Goal: Task Accomplishment & Management: Manage account settings

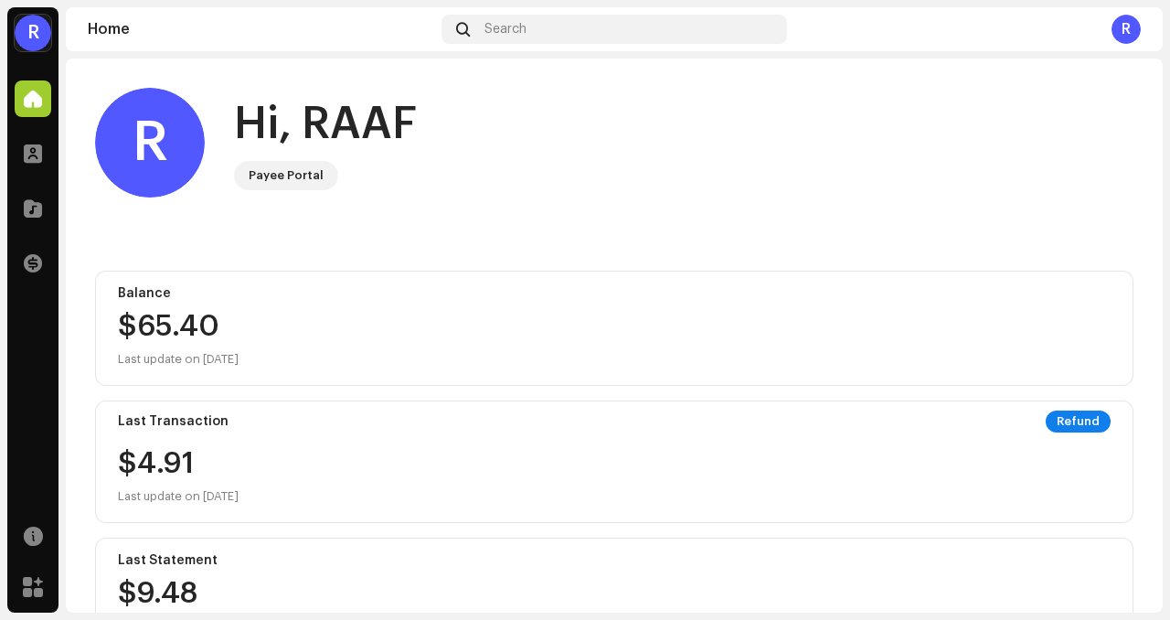
click at [37, 35] on div "R" at bounding box center [33, 33] width 37 height 37
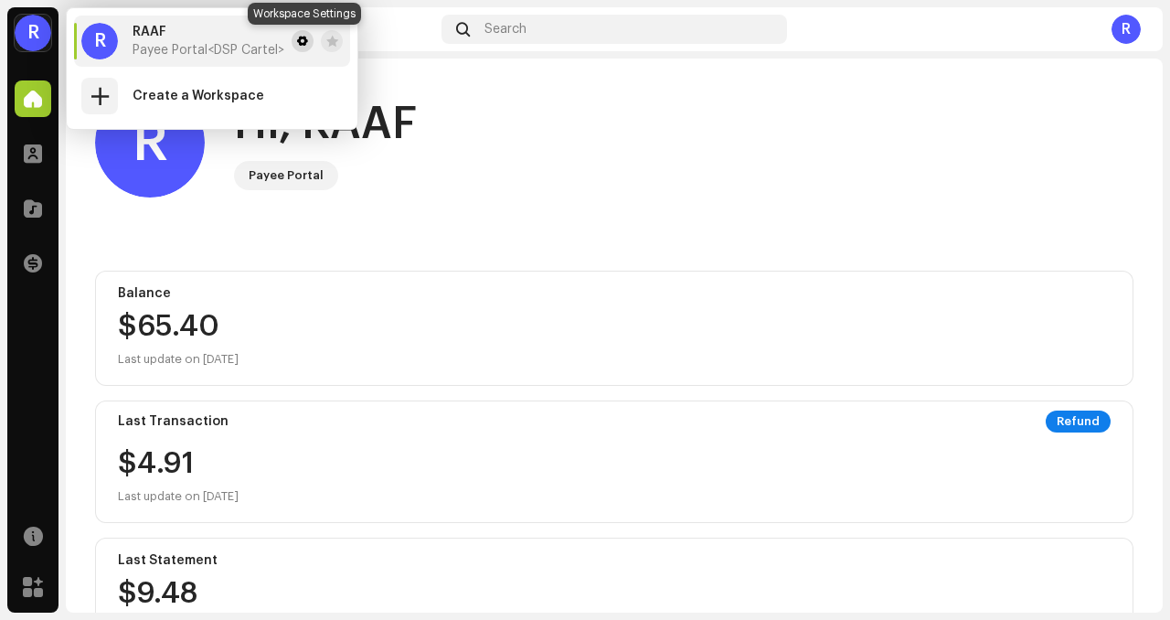
click at [303, 41] on span at bounding box center [302, 41] width 11 height 15
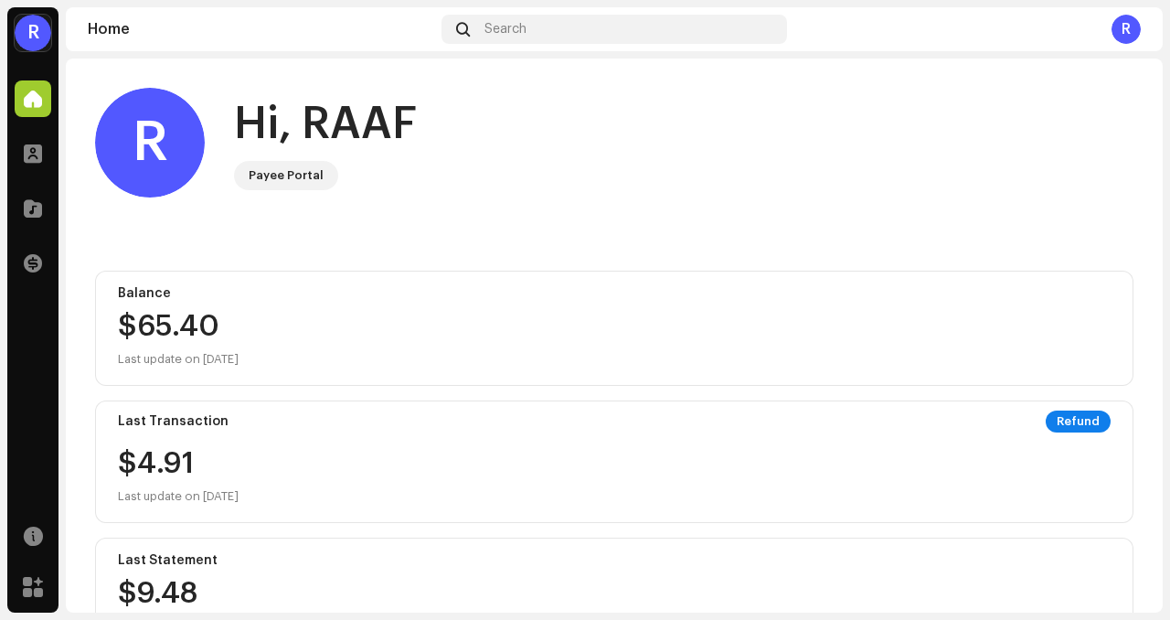
click at [30, 28] on div "R" at bounding box center [33, 33] width 37 height 37
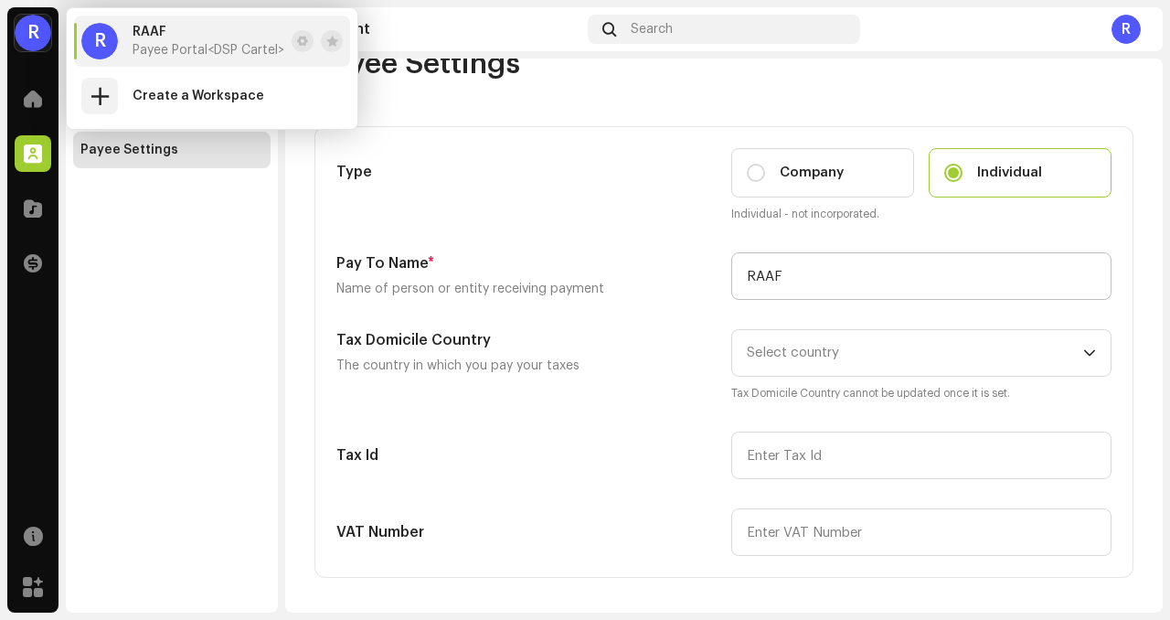
scroll to position [48, 0]
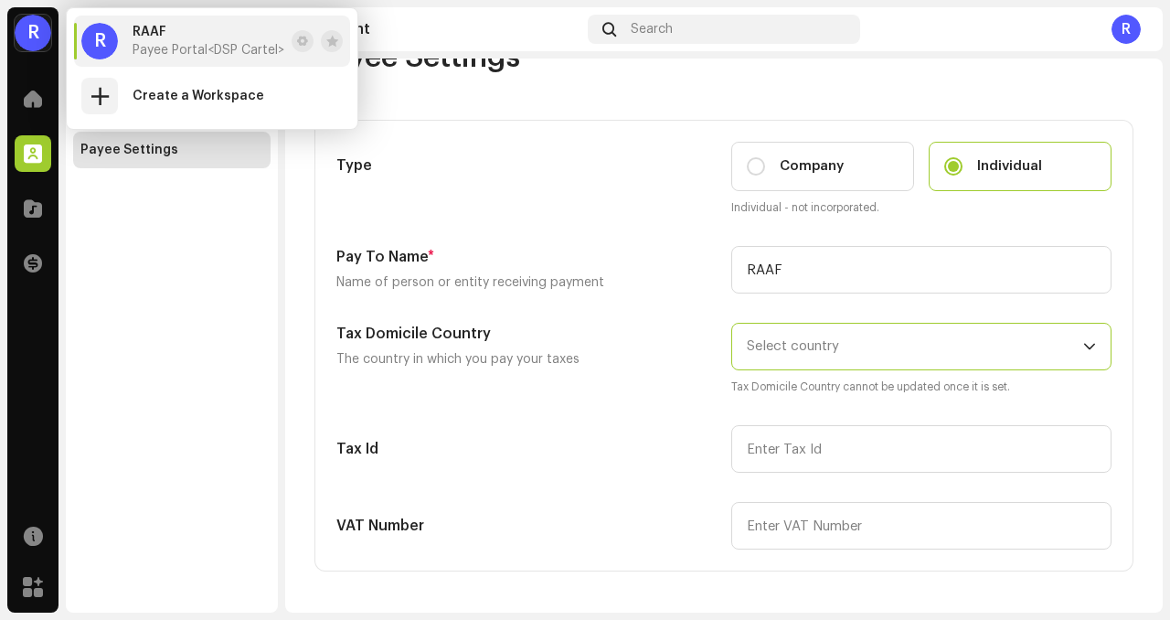
click at [940, 353] on span "Select country" at bounding box center [915, 346] width 336 height 46
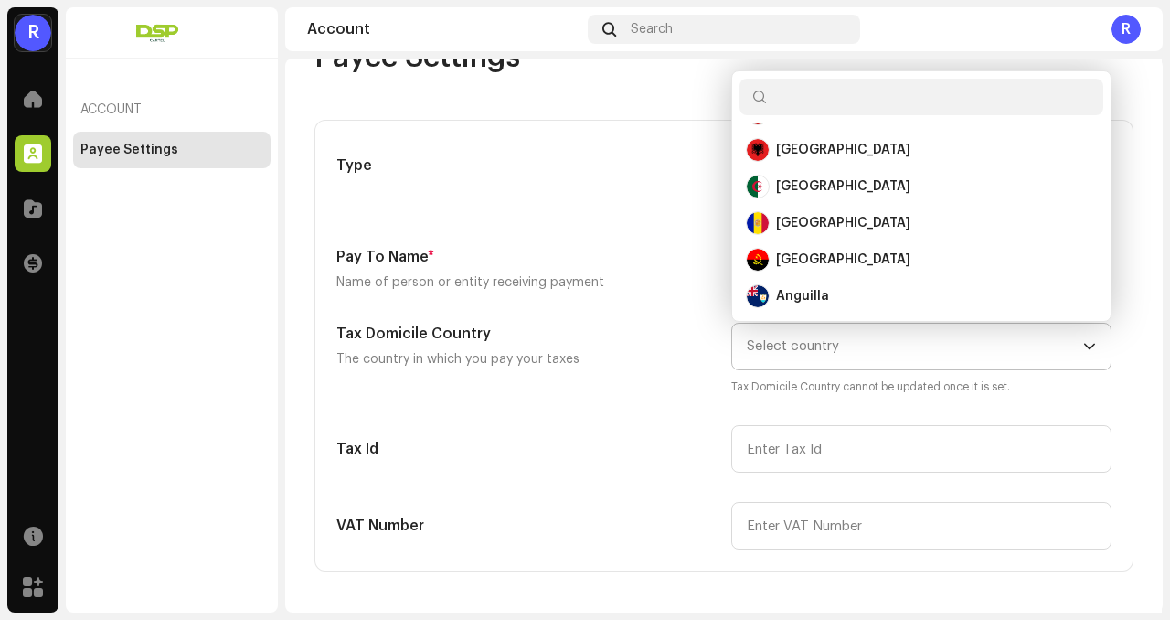
click at [839, 86] on input "text" at bounding box center [921, 97] width 364 height 37
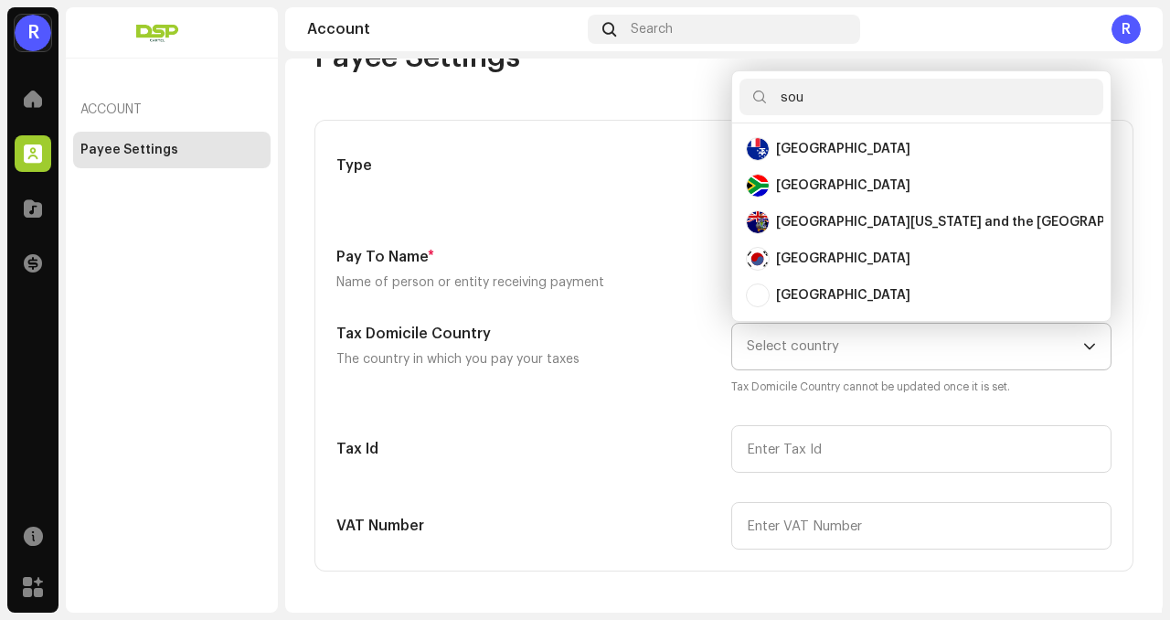
scroll to position [0, 0]
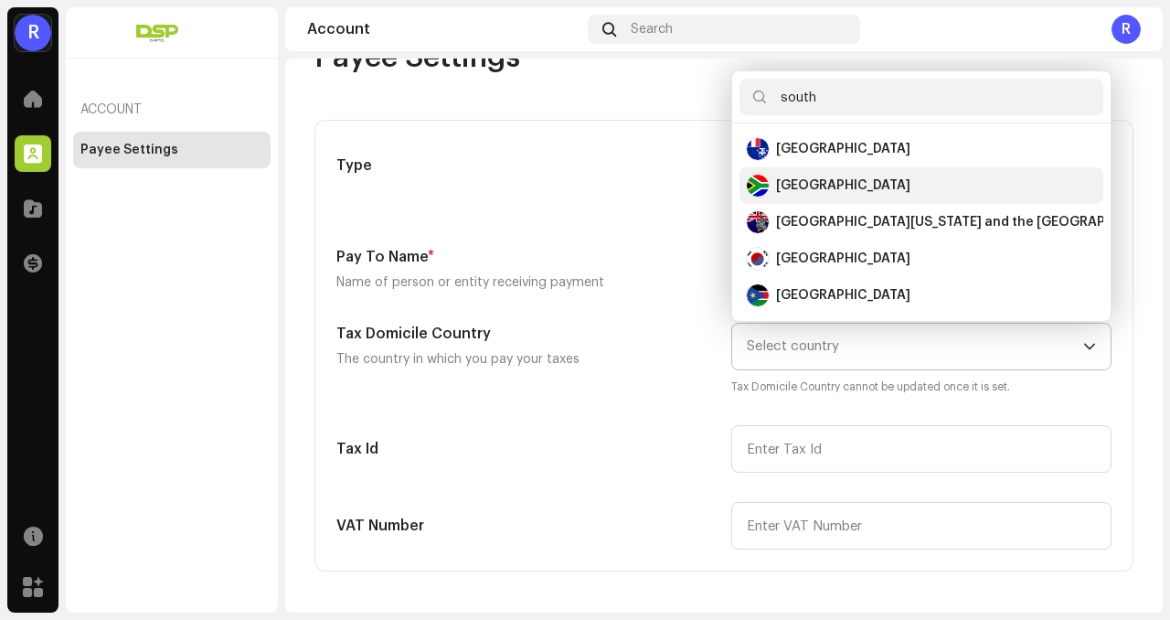
type input "south"
click at [802, 180] on div "[GEOGRAPHIC_DATA]" at bounding box center [843, 185] width 134 height 18
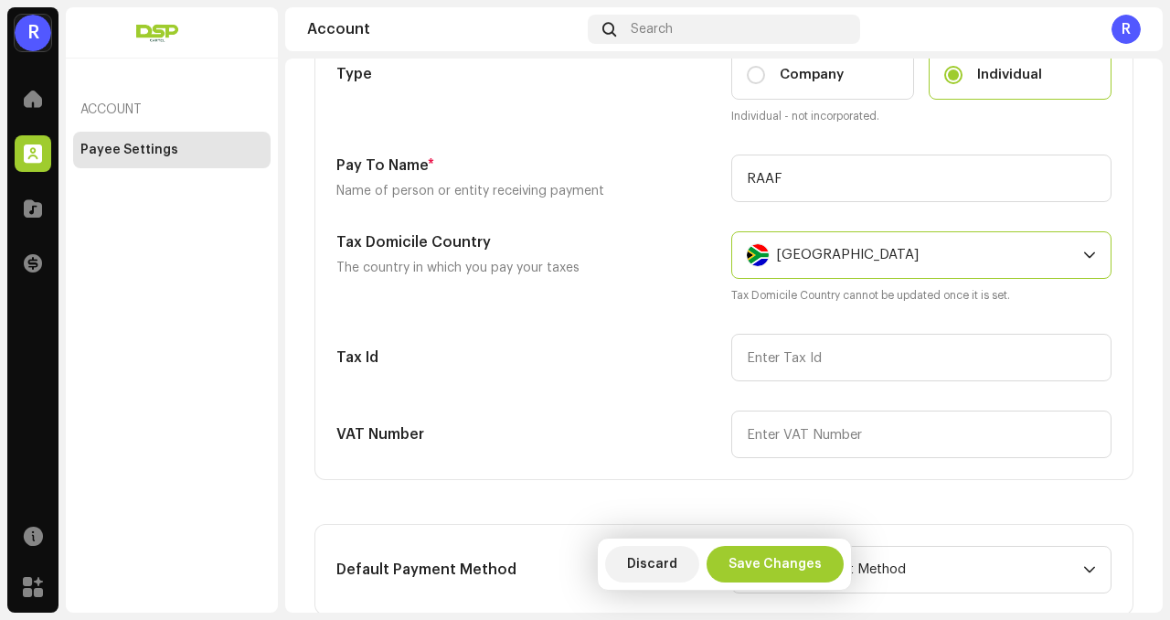
scroll to position [143, 0]
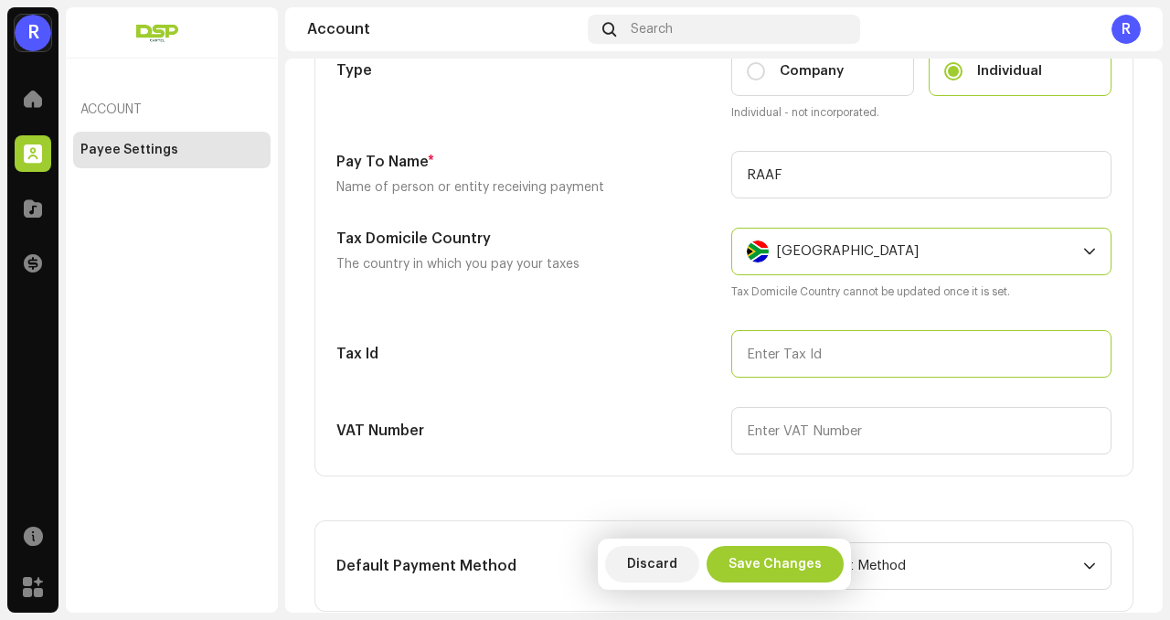
click at [811, 352] on input "text" at bounding box center [921, 354] width 380 height 48
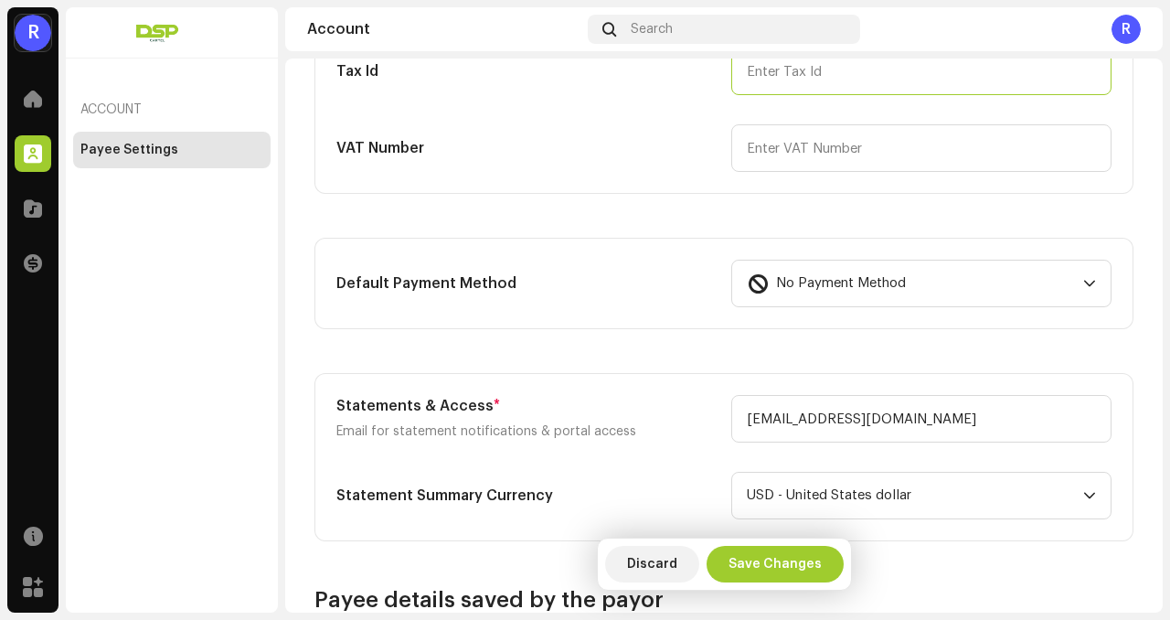
scroll to position [451, 0]
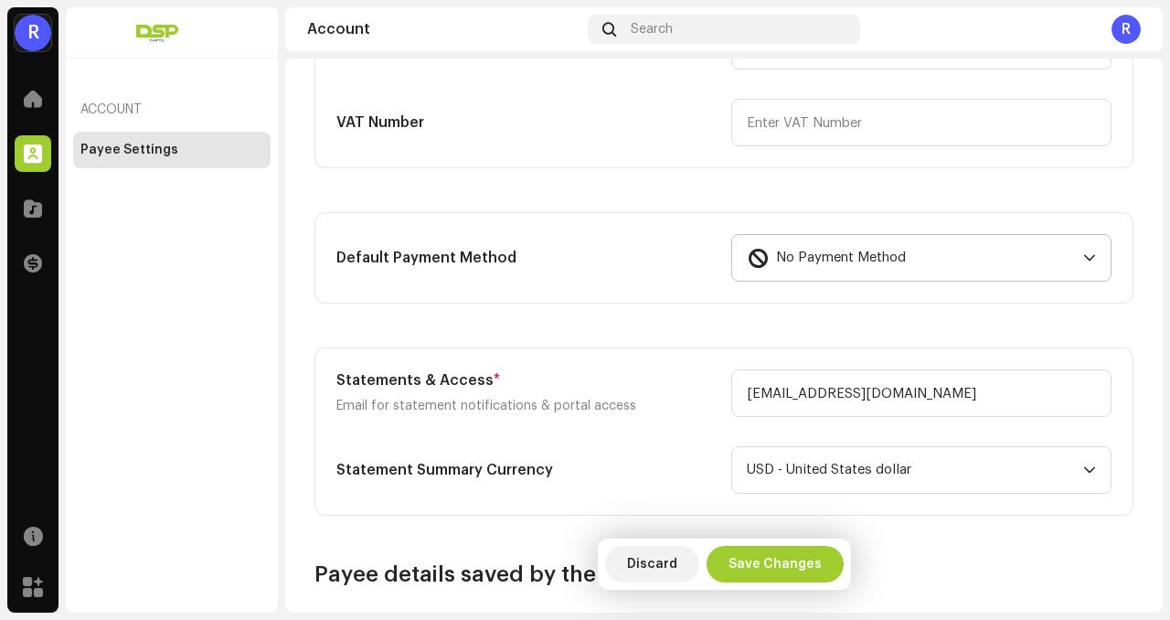
click at [882, 243] on span "No Payment Method" at bounding box center [841, 258] width 130 height 46
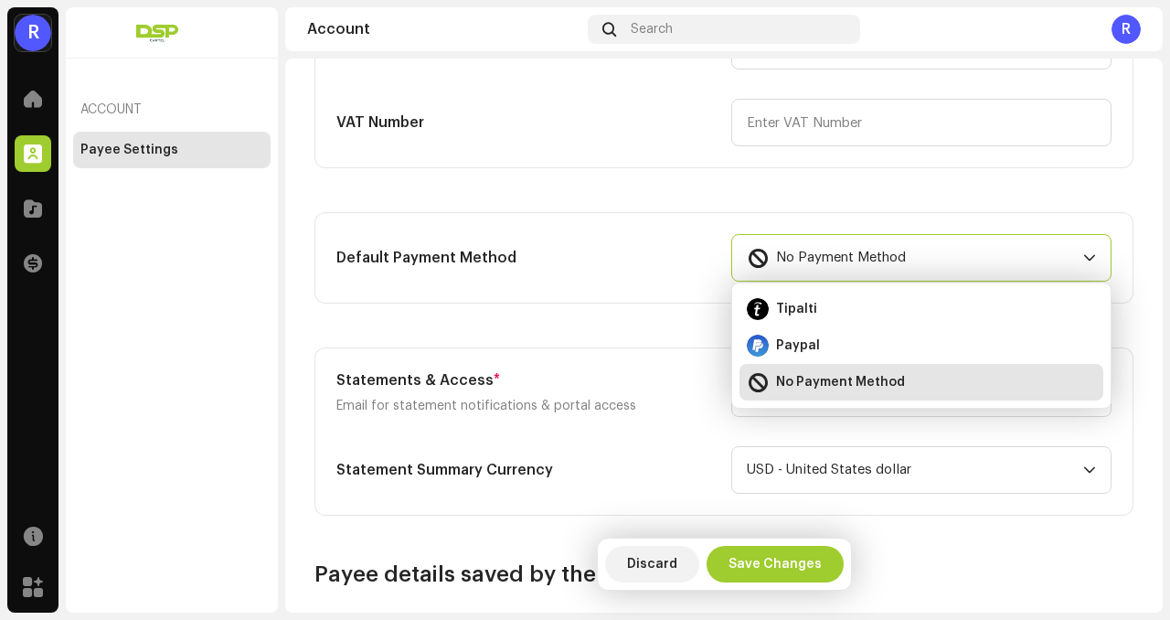
drag, startPoint x: 811, startPoint y: 339, endPoint x: 708, endPoint y: 249, distance: 136.0
click at [810, 334] on li "Paypal" at bounding box center [921, 345] width 364 height 37
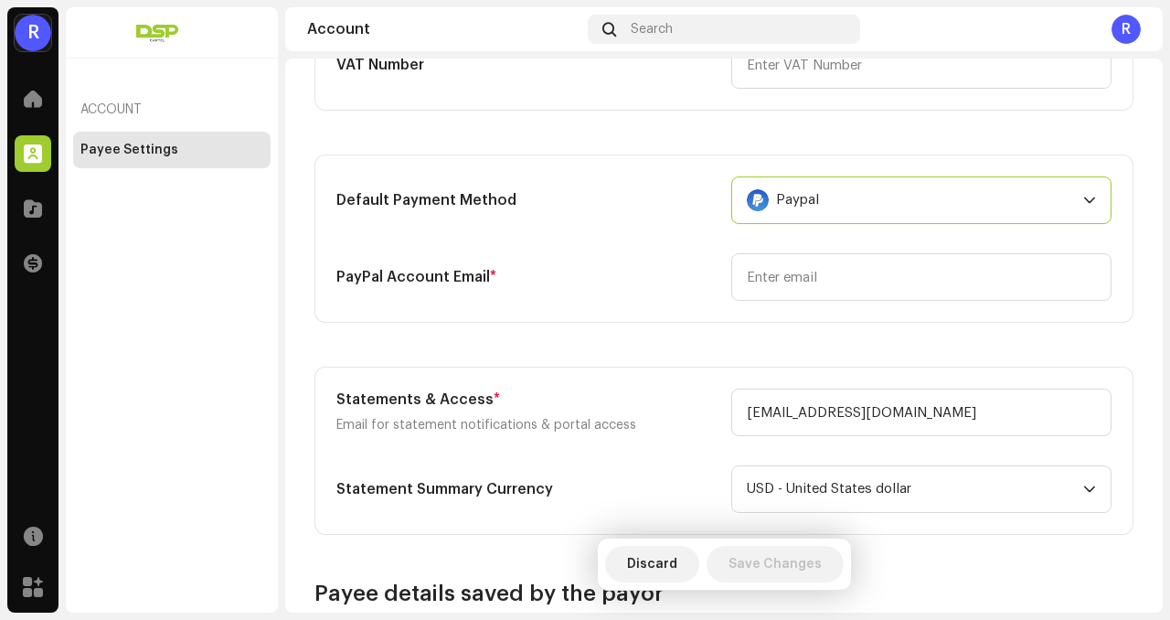
scroll to position [535, 0]
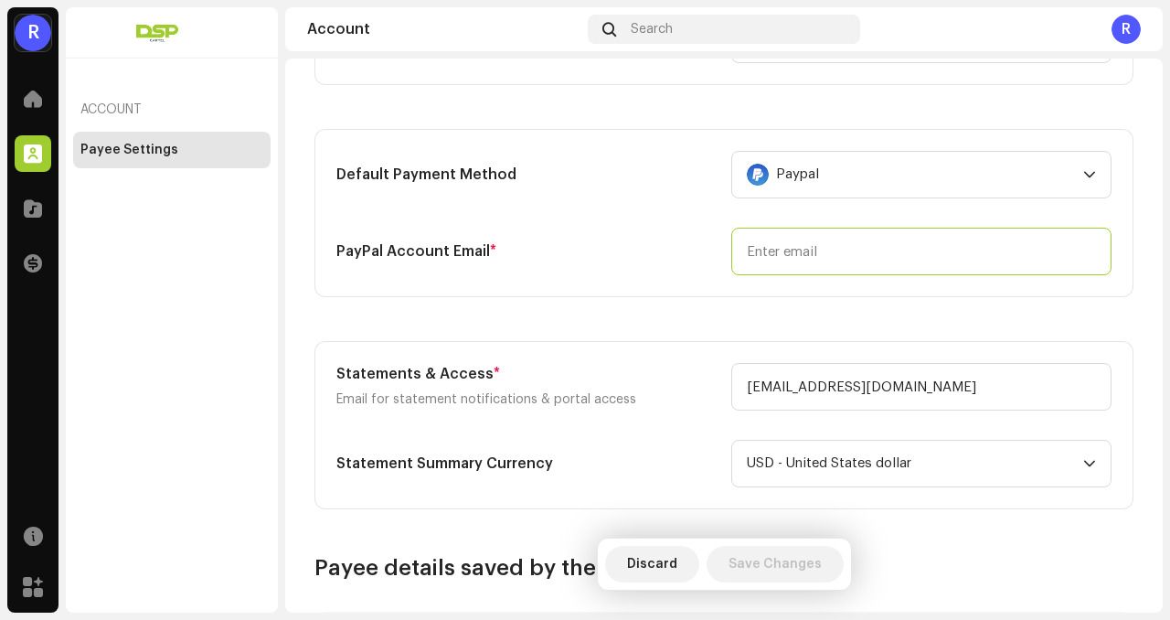
click at [846, 251] on input "email" at bounding box center [921, 252] width 380 height 48
click at [856, 179] on div "Paypal" at bounding box center [911, 175] width 329 height 46
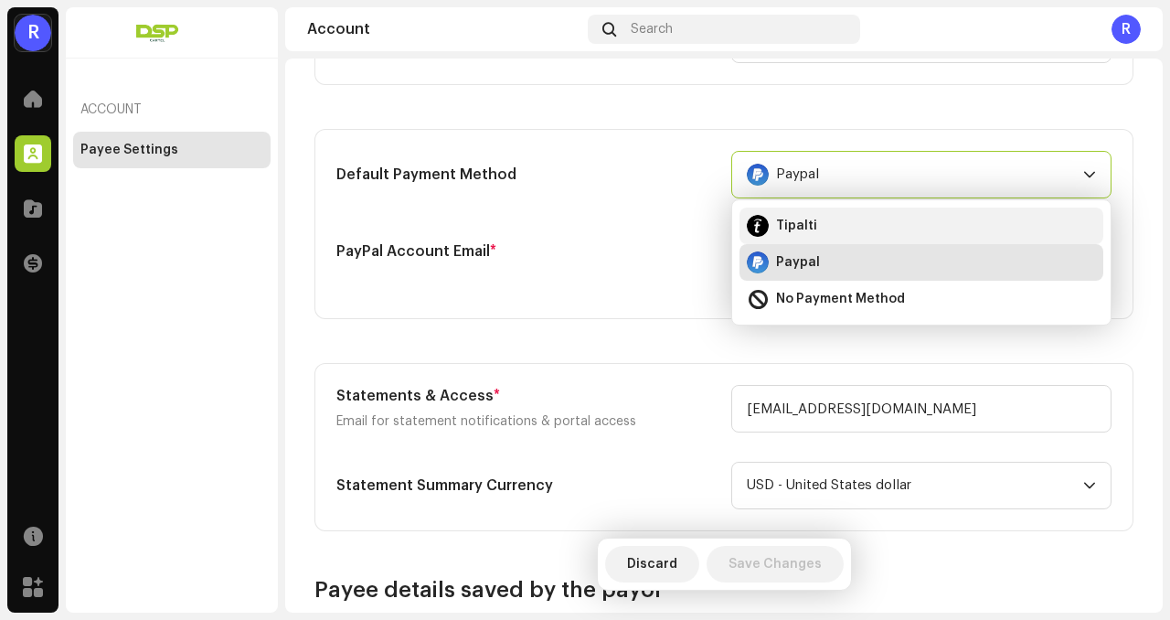
click at [794, 220] on span "Tipalti" at bounding box center [796, 226] width 41 height 18
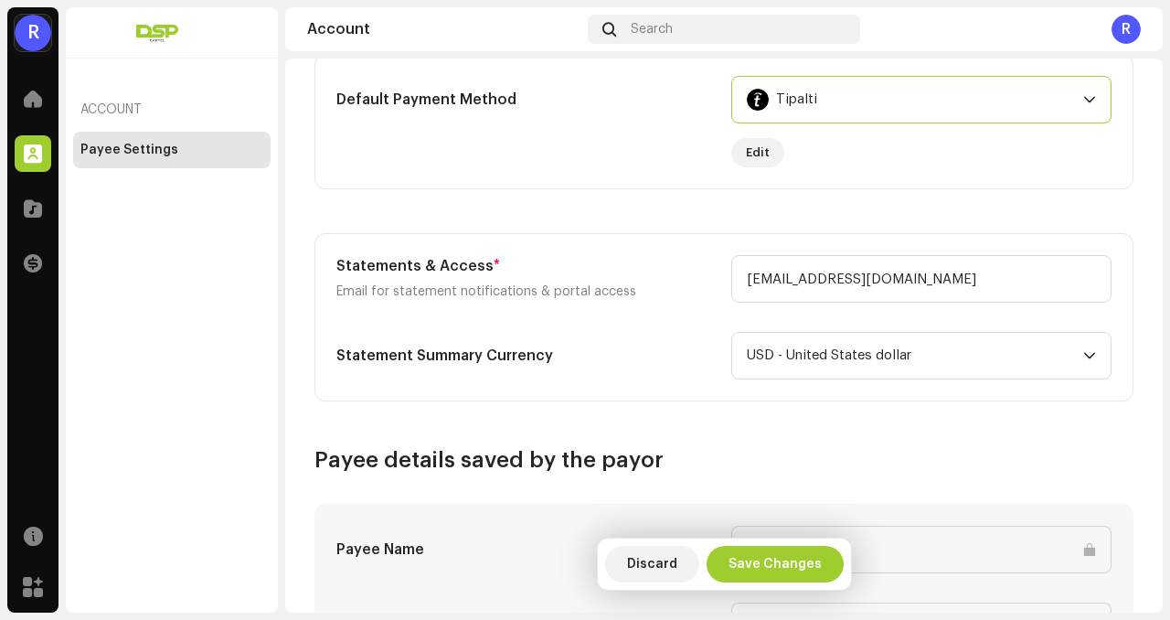
scroll to position [610, 0]
click at [870, 160] on div "Tipalti Edit" at bounding box center [921, 120] width 380 height 91
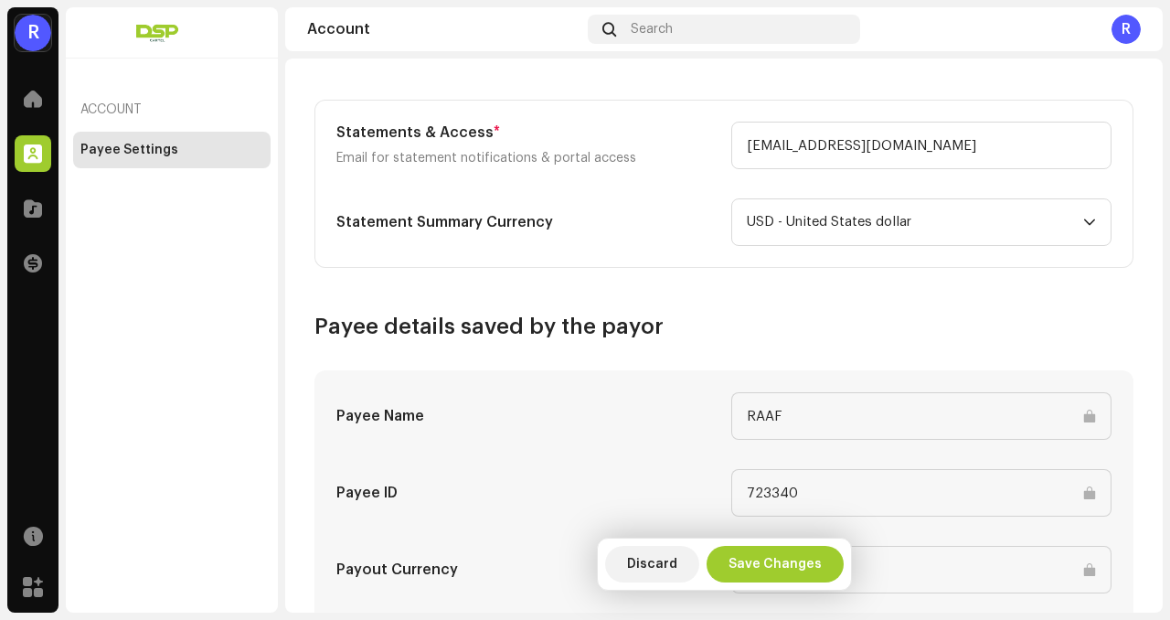
scroll to position [762, 0]
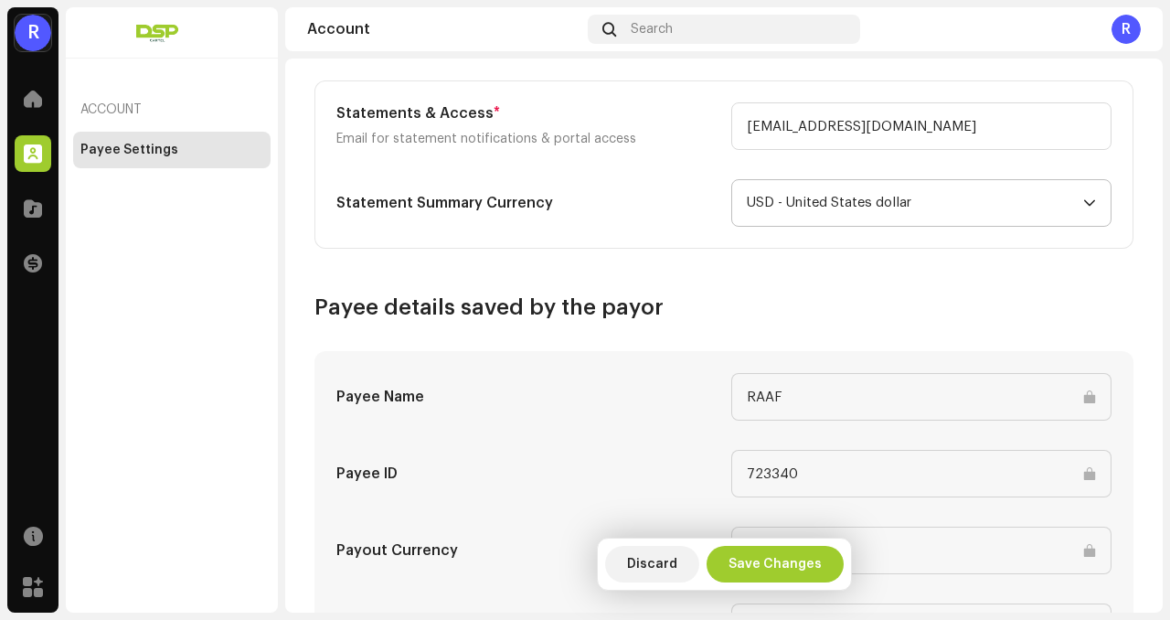
click at [872, 200] on span "USD - United States dollar" at bounding box center [915, 203] width 336 height 46
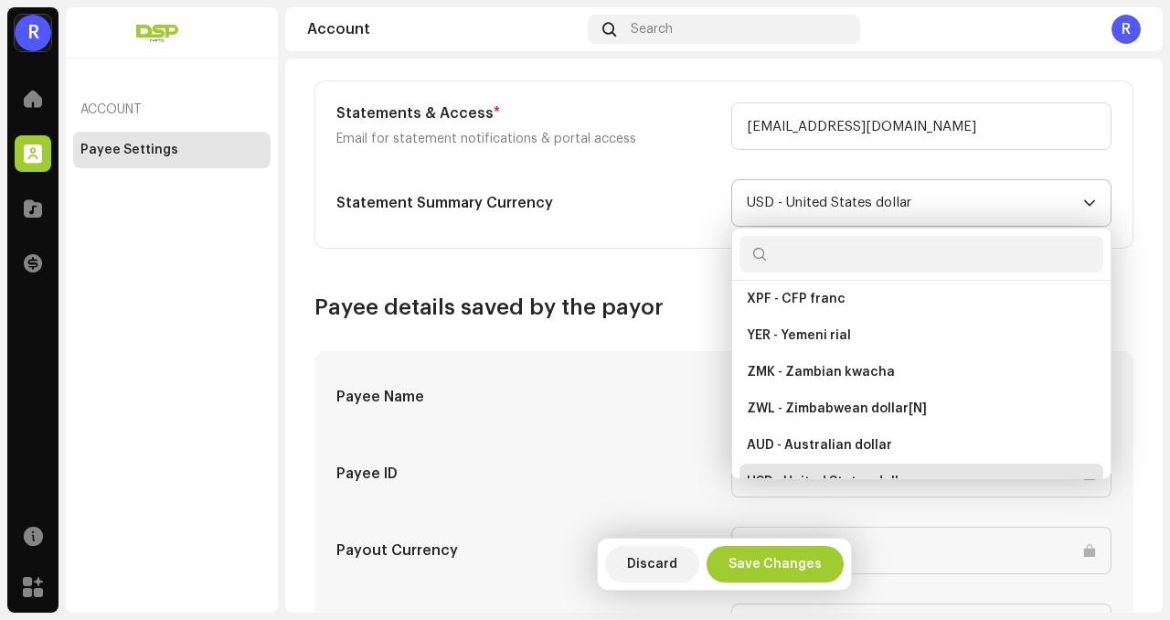
scroll to position [3918, 0]
click at [677, 220] on div "Statement Summary Currency" at bounding box center [526, 203] width 380 height 48
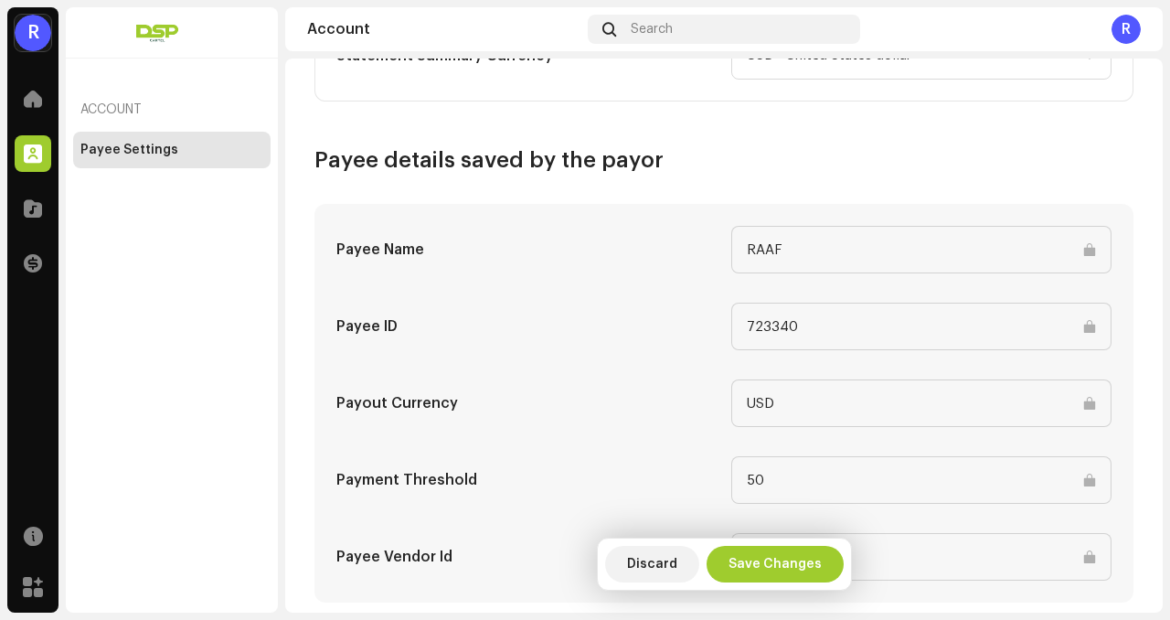
scroll to position [939, 0]
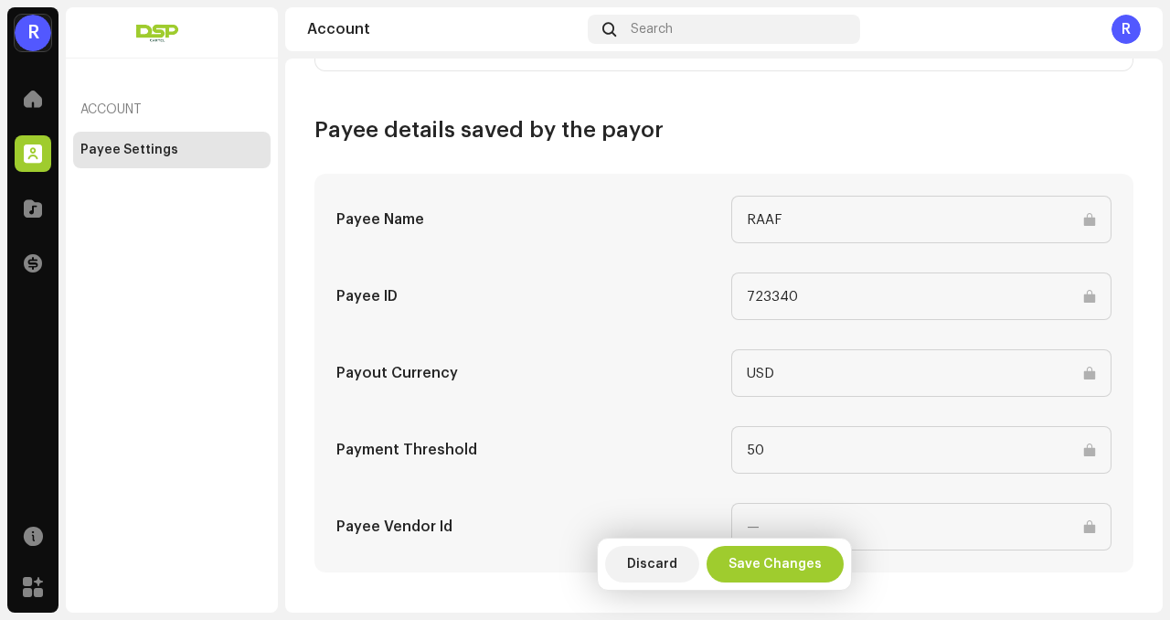
click at [811, 216] on input "RAAF" at bounding box center [921, 220] width 380 height 48
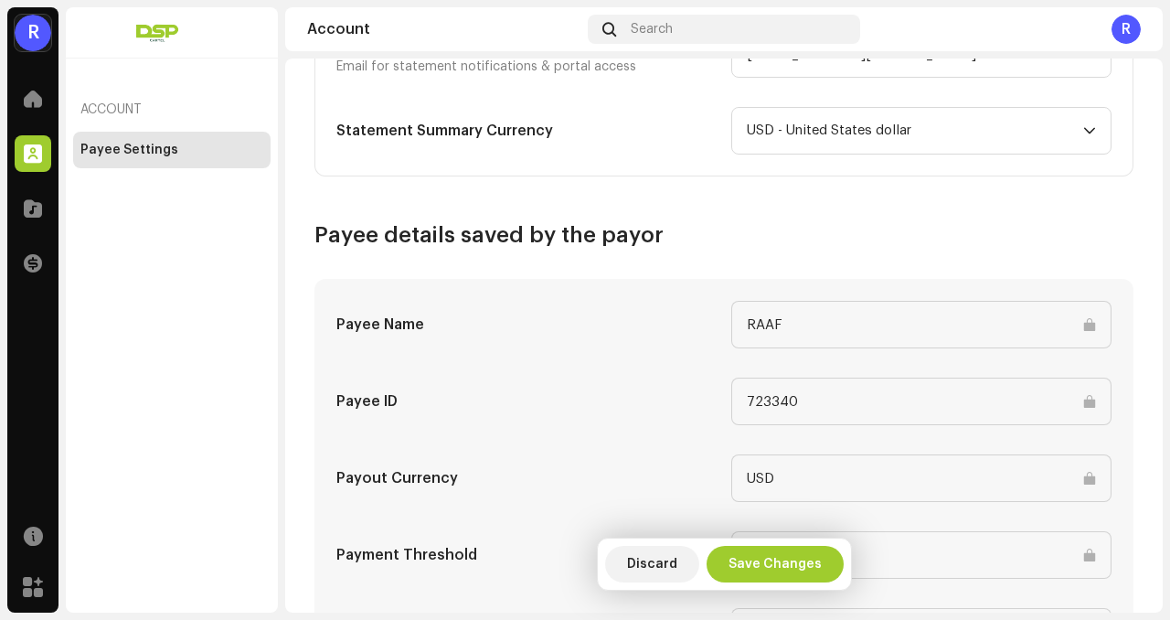
click at [893, 251] on section "Payee details saved by the payor Payee Name RAAF Payee ID 723340 Payout Currenc…" at bounding box center [723, 448] width 819 height 457
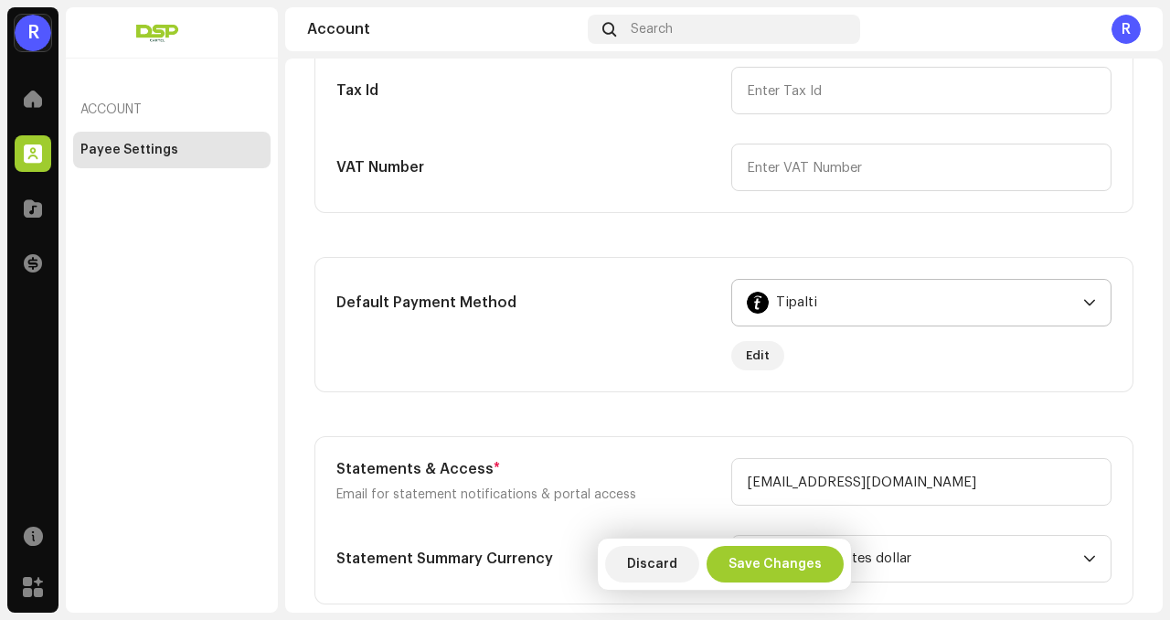
scroll to position [405, 0]
click at [747, 356] on span "Edit" at bounding box center [758, 357] width 24 height 37
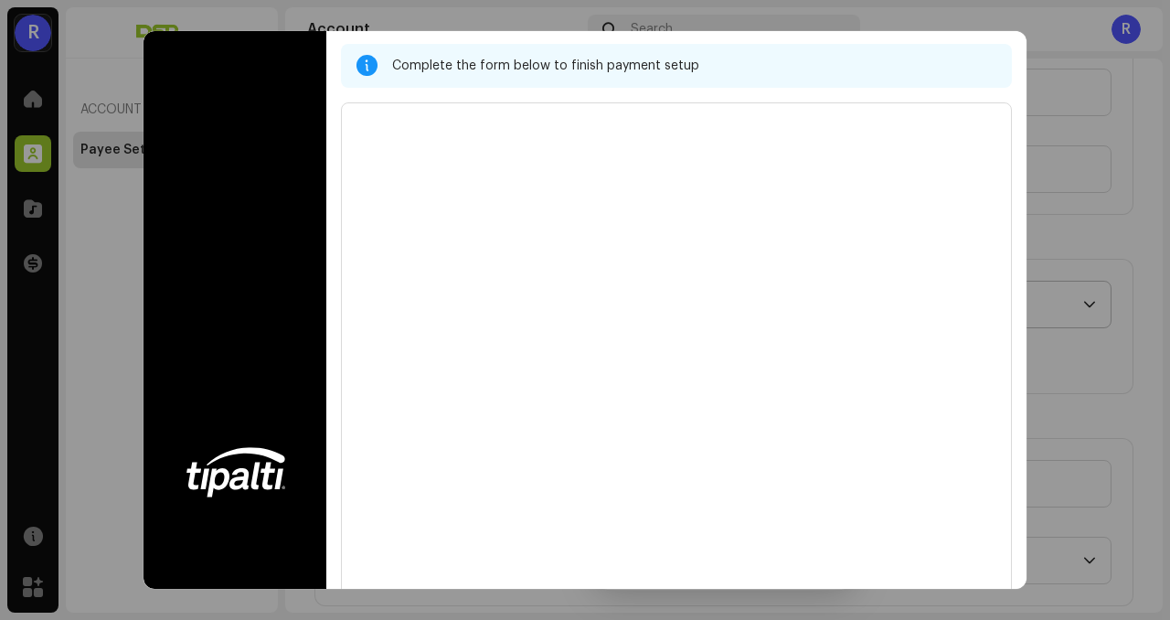
scroll to position [330, 0]
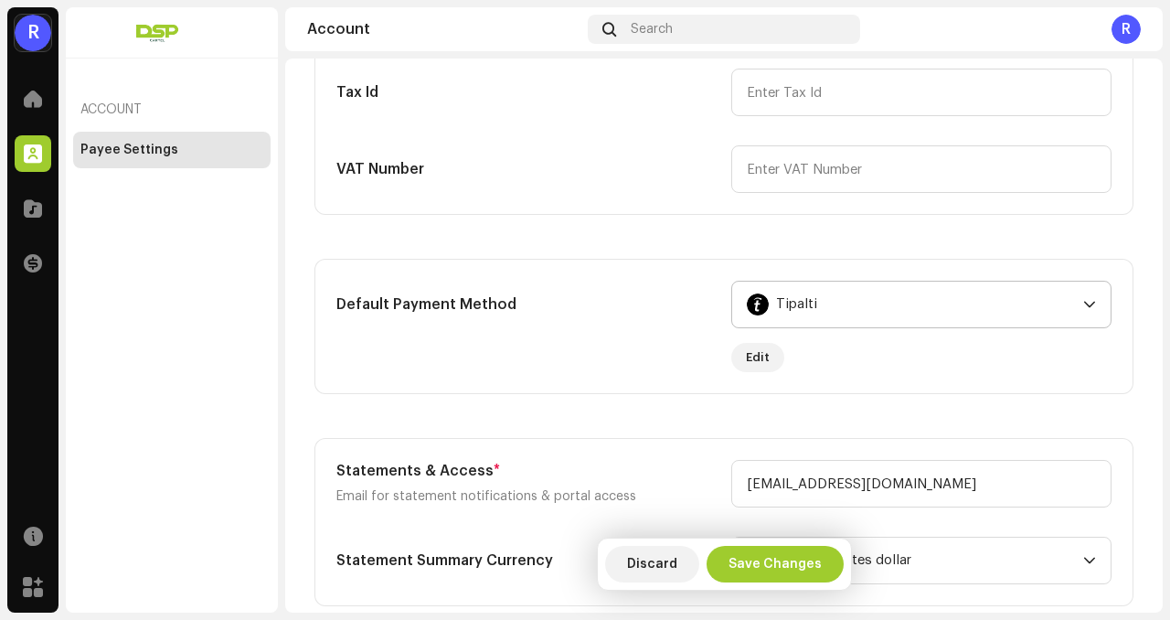
click at [1151, 194] on div "Complete the form below to finish payment setup" at bounding box center [585, 310] width 1170 height 620
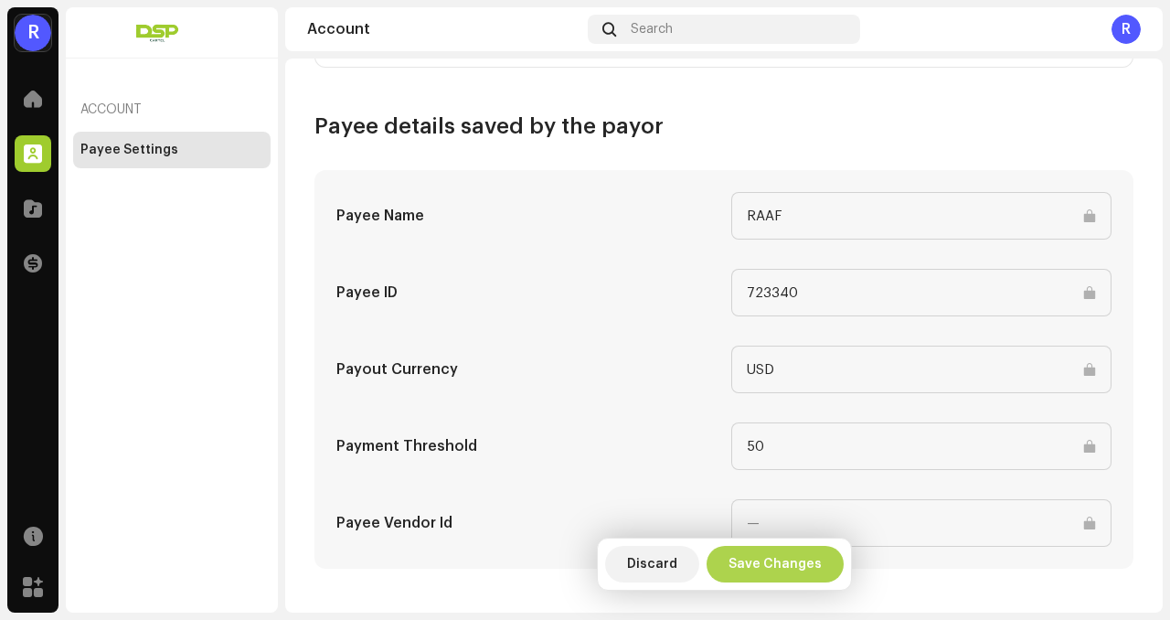
click at [802, 569] on span "Save Changes" at bounding box center [774, 564] width 93 height 37
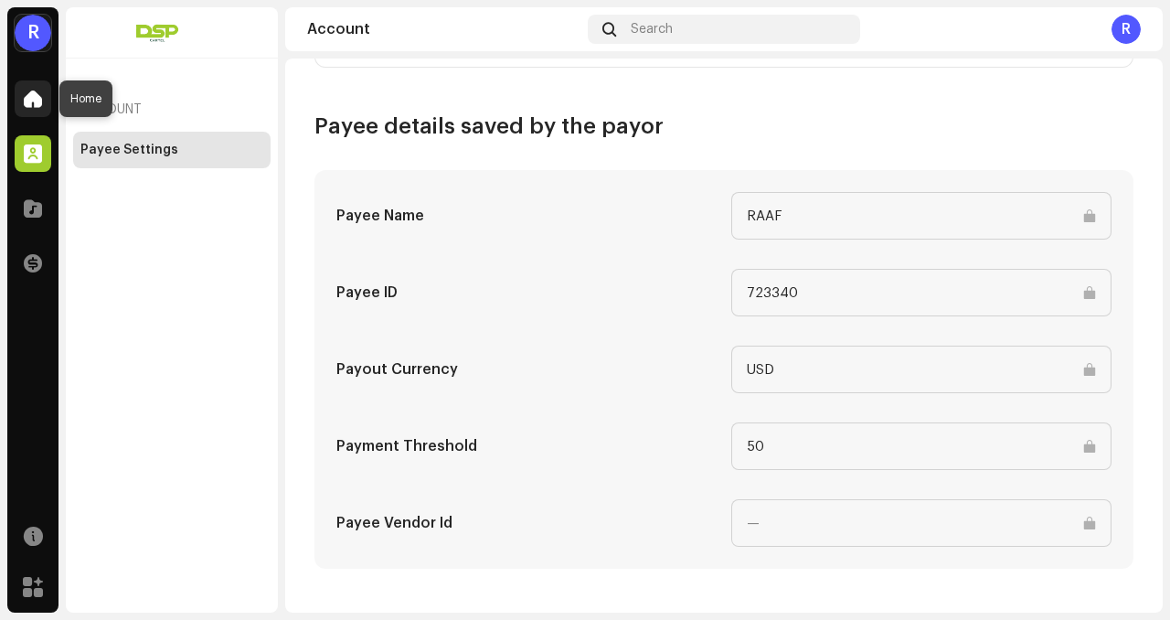
click at [39, 110] on div at bounding box center [33, 98] width 37 height 37
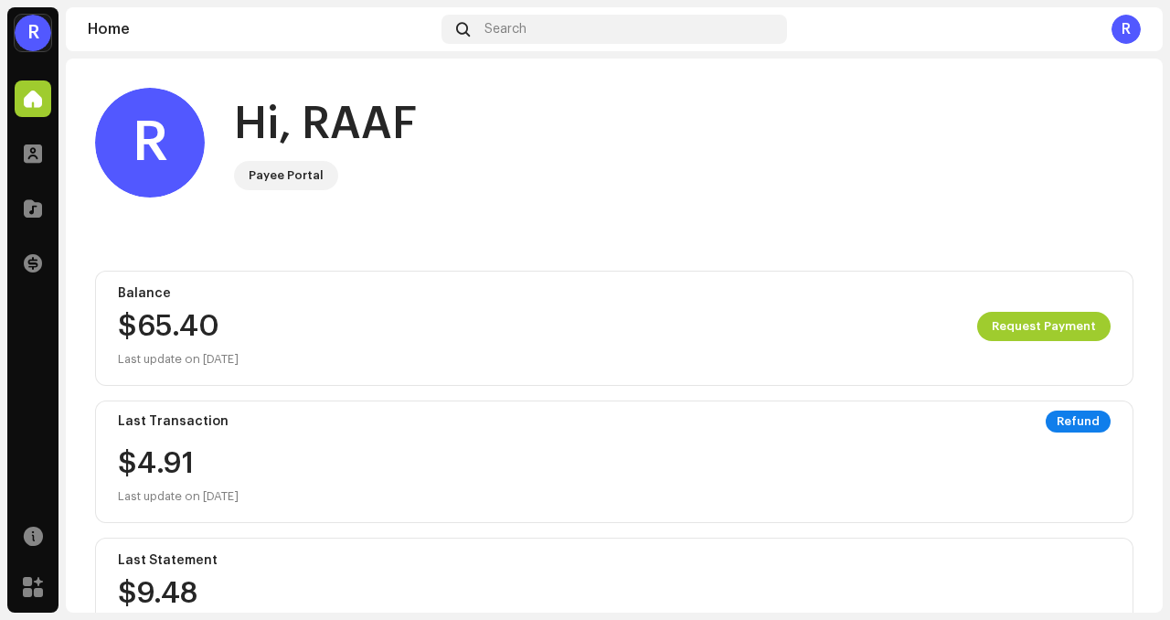
click at [1122, 26] on div "R" at bounding box center [1125, 29] width 29 height 29
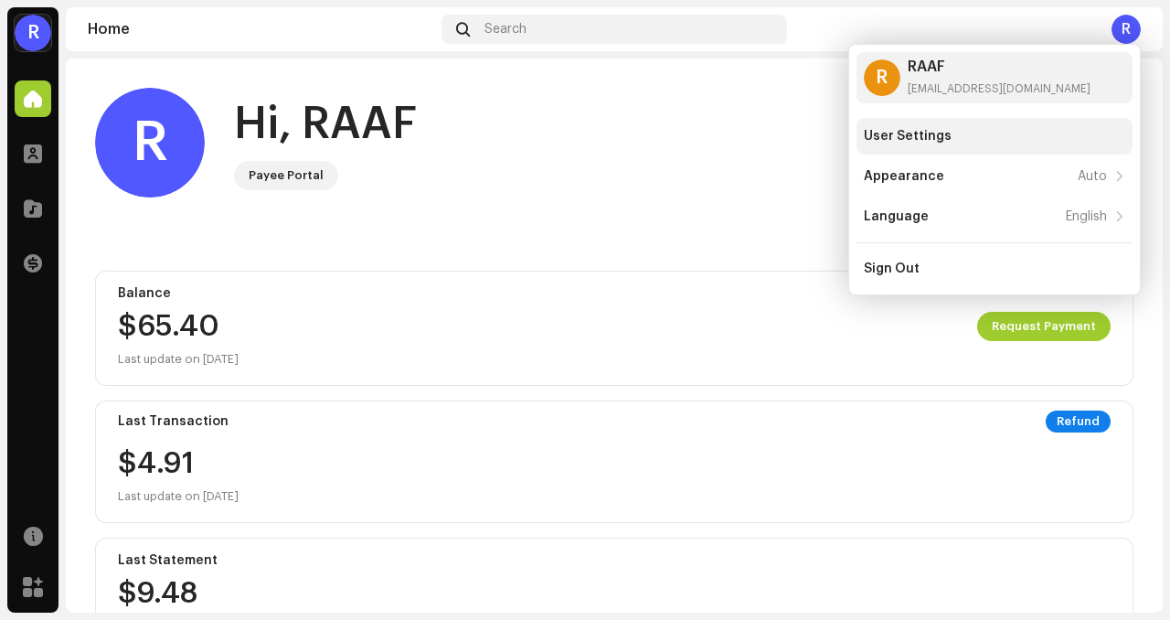
click at [906, 133] on div "User Settings" at bounding box center [908, 136] width 88 height 15
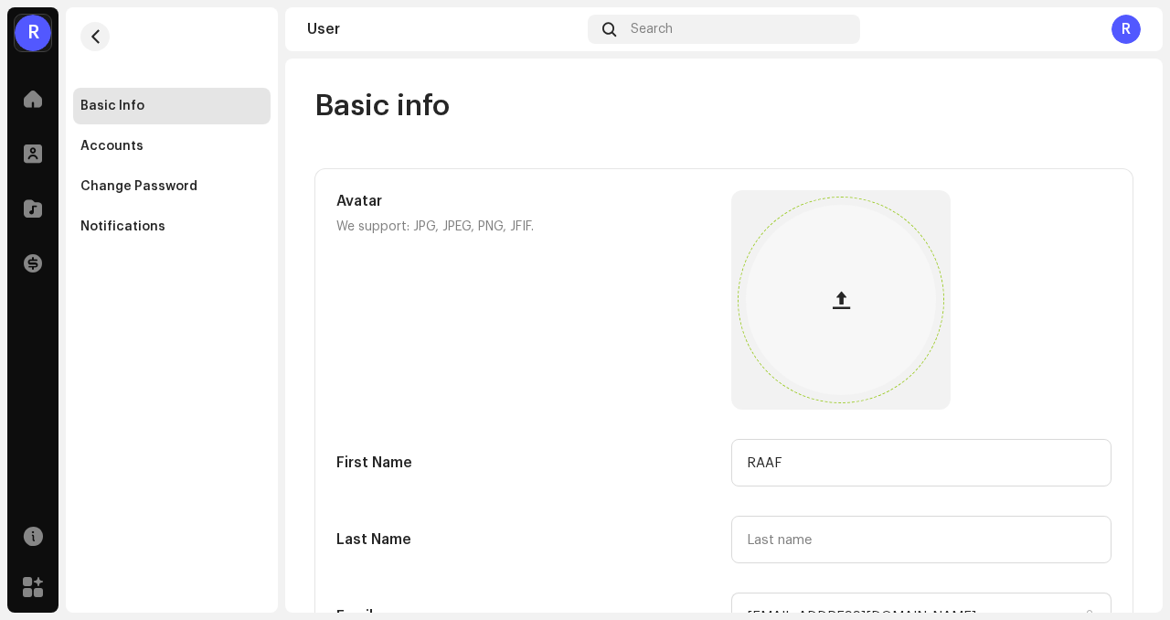
click at [836, 304] on span "button" at bounding box center [840, 299] width 17 height 15
click at [82, 137] on div "Accounts" at bounding box center [171, 146] width 197 height 37
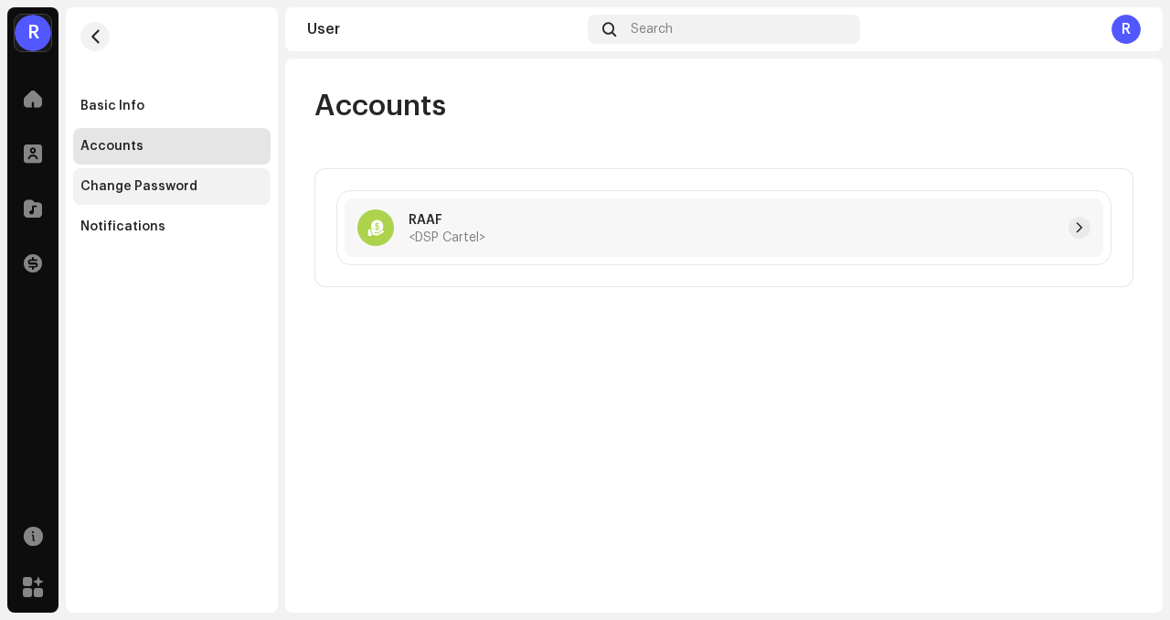
click at [140, 185] on div "Change Password" at bounding box center [138, 186] width 117 height 15
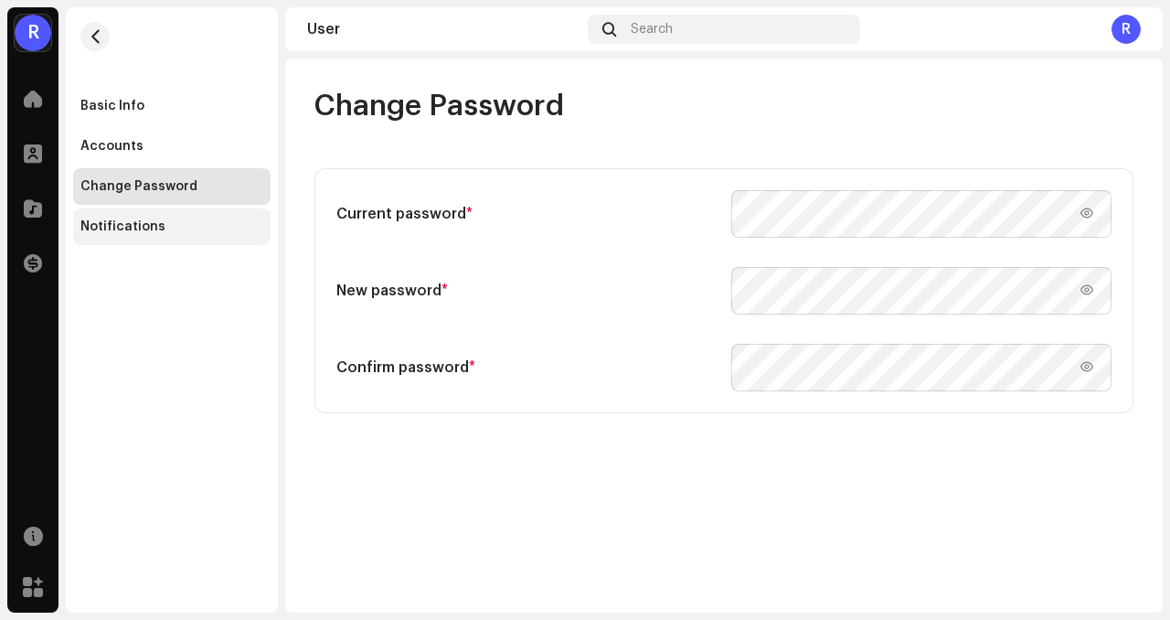
click at [122, 230] on div "Notifications" at bounding box center [122, 226] width 85 height 15
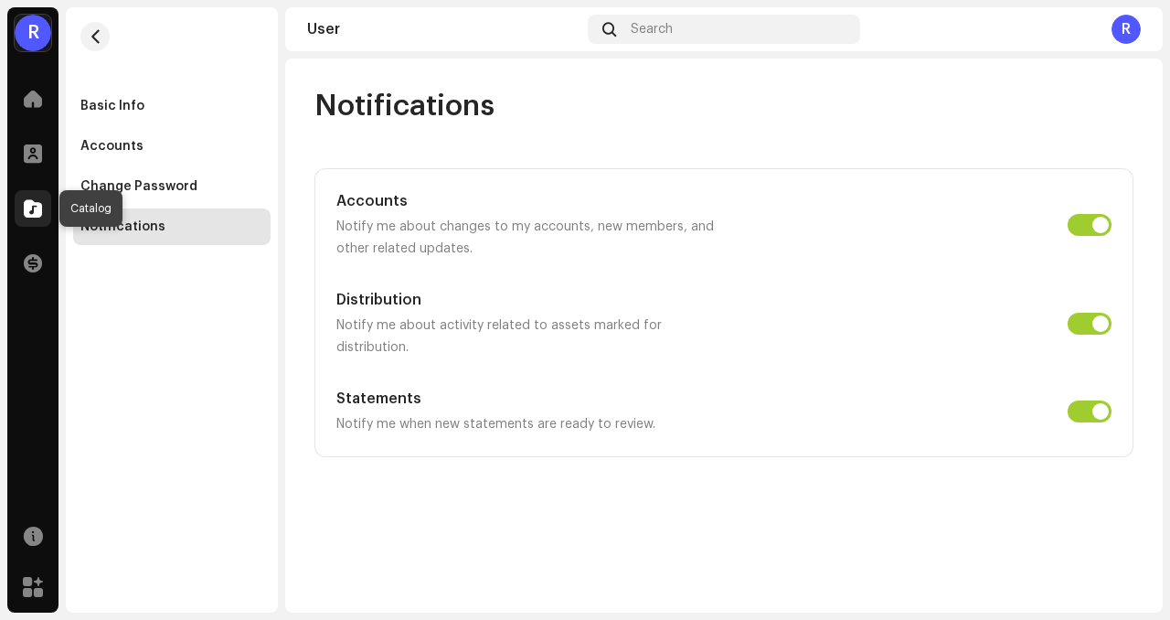
click at [25, 212] on span at bounding box center [33, 208] width 18 height 15
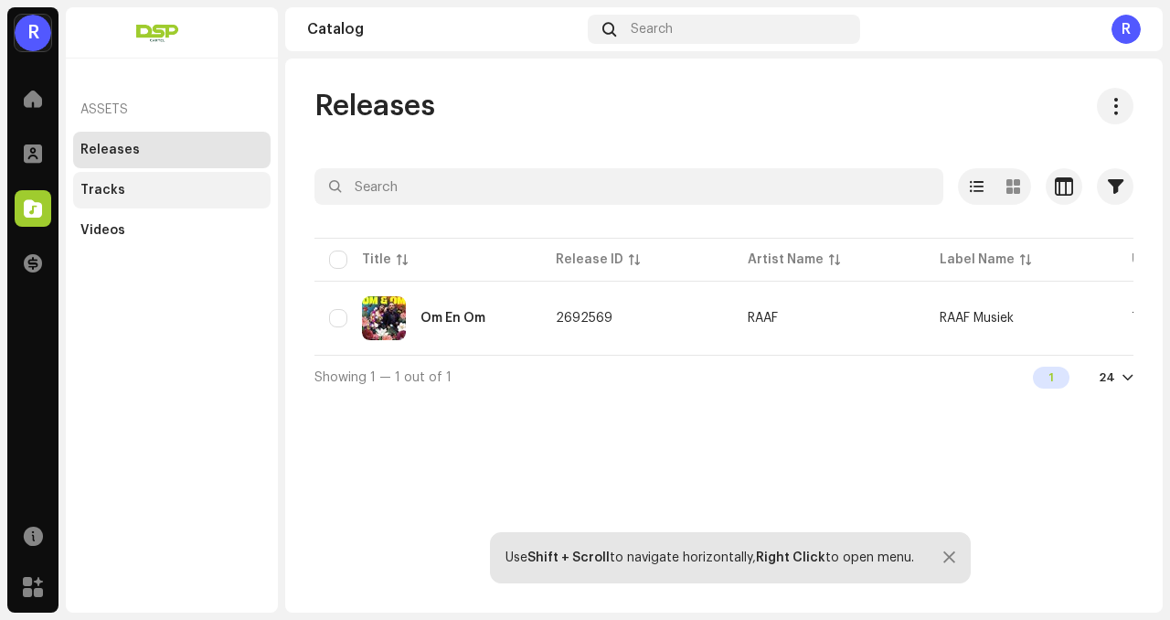
click at [108, 194] on div "Tracks" at bounding box center [102, 190] width 45 height 15
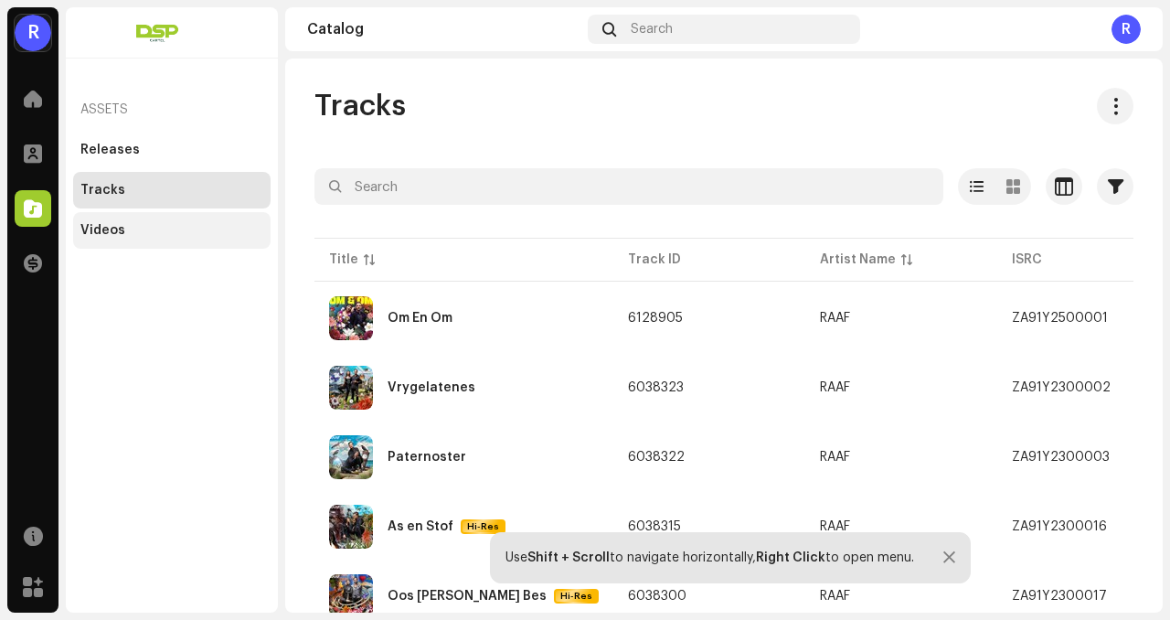
click at [85, 226] on div "Videos" at bounding box center [102, 230] width 45 height 15
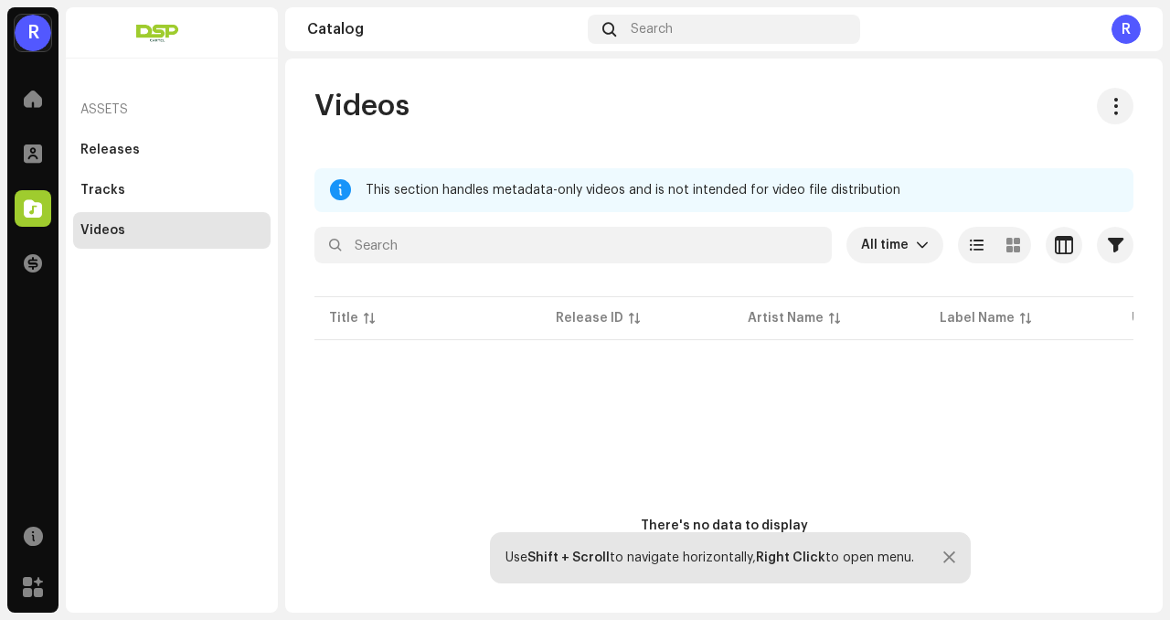
click at [503, 32] on div "Catalog" at bounding box center [443, 29] width 273 height 15
